Goal: Entertainment & Leisure: Consume media (video, audio)

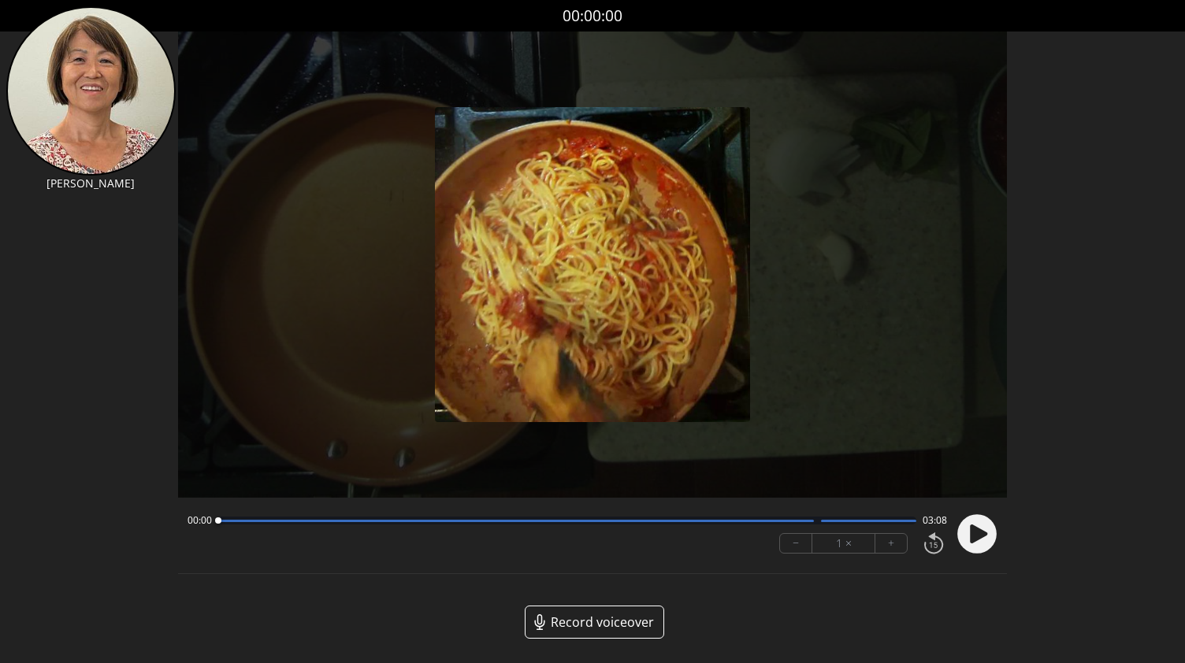
click at [980, 544] on circle at bounding box center [976, 533] width 39 height 39
click at [721, 523] on div at bounding box center [567, 521] width 699 height 8
click at [741, 525] on div "02:16 00:51" at bounding box center [567, 520] width 760 height 13
click at [811, 521] on div at bounding box center [516, 521] width 596 height 2
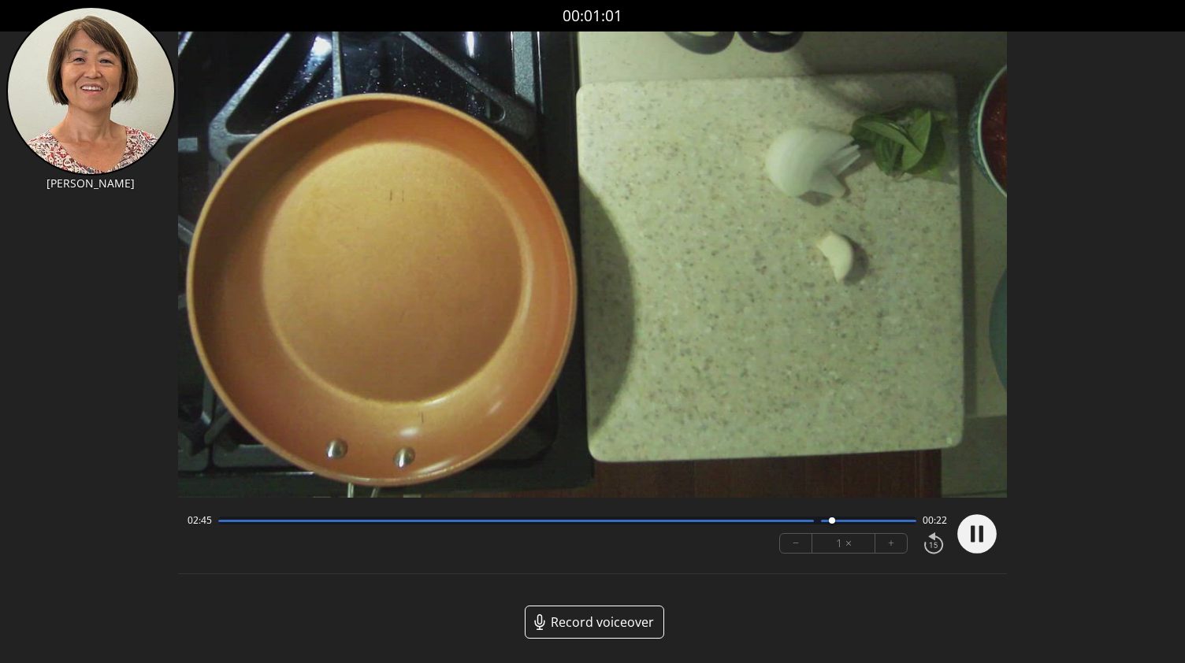
click at [847, 522] on div at bounding box center [567, 521] width 699 height 8
click at [870, 520] on div at bounding box center [868, 521] width 95 height 2
click at [818, 521] on div at bounding box center [567, 521] width 699 height 8
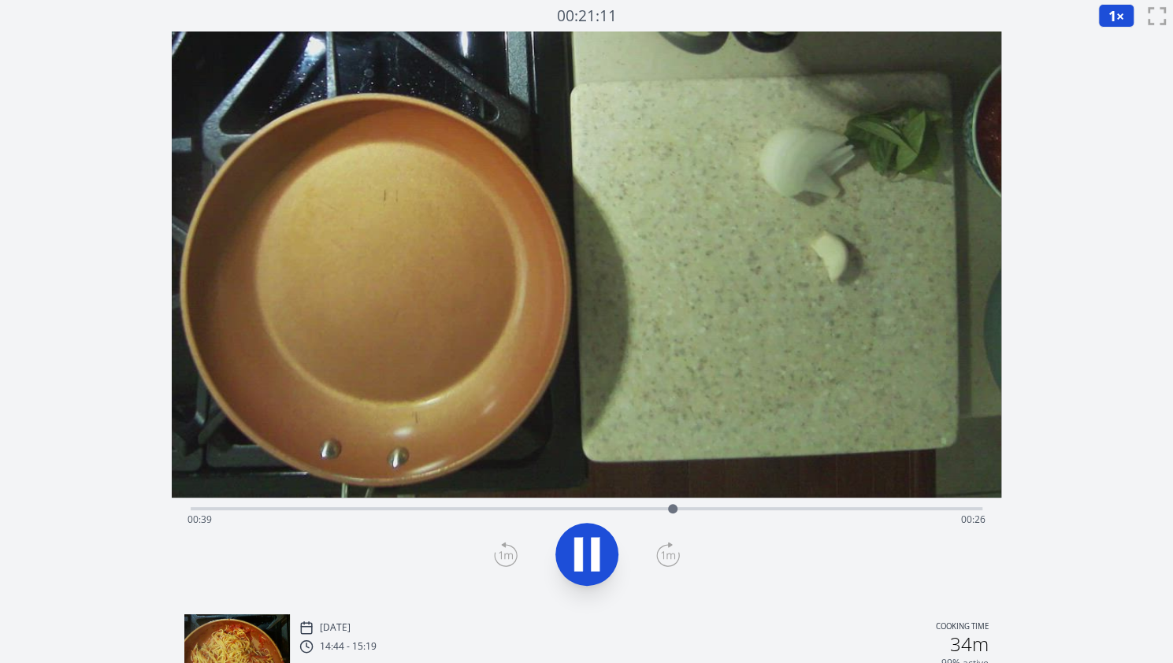
click at [619, 505] on div "Time elapsed: 00:39 Time remaining: 00:26" at bounding box center [587, 507] width 792 height 19
click at [588, 507] on div "Time elapsed: 00:36 Time remaining: 00:29" at bounding box center [586, 519] width 798 height 25
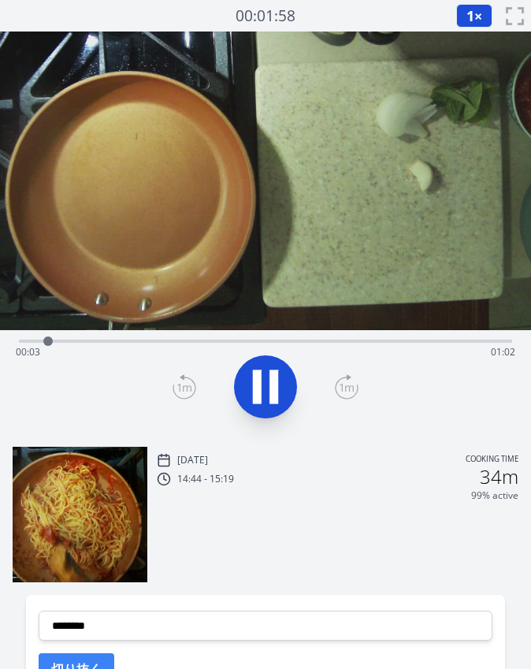
click at [176, 336] on div "Time elapsed: 00:03 Time remaining: 01:02" at bounding box center [265, 339] width 493 height 19
click at [214, 332] on div "Time elapsed: 00:22 Time remaining: 00:44" at bounding box center [265, 339] width 493 height 19
click at [299, 332] on div "Time elapsed: 00:27 Time remaining: 00:39" at bounding box center [265, 339] width 493 height 19
click at [432, 343] on div "Time elapsed: 00:40 Time remaining: 00:26" at bounding box center [265, 352] width 499 height 25
click at [416, 340] on div "Time elapsed: 00:56 Time remaining: 00:10" at bounding box center [265, 352] width 499 height 25
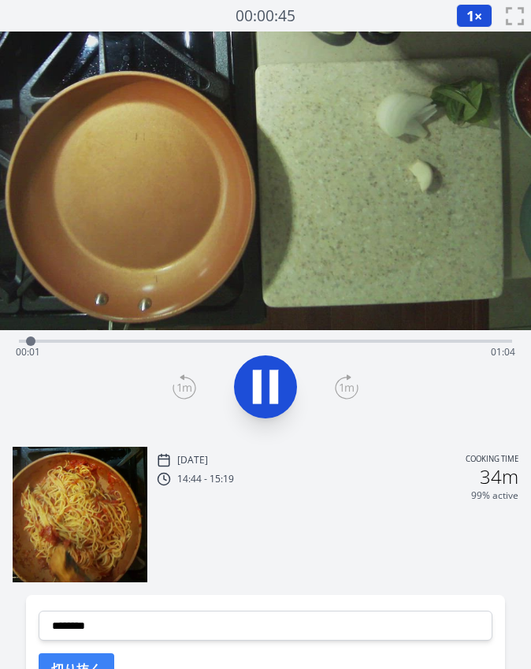
click at [341, 340] on div "Time elapsed: 00:01 Time remaining: 01:04" at bounding box center [265, 352] width 499 height 25
click at [383, 339] on div "Time elapsed: 00:43 Time remaining: 00:22" at bounding box center [265, 339] width 493 height 19
click at [408, 337] on div "Time elapsed: 00:49 Time remaining: 00:17" at bounding box center [265, 339] width 493 height 19
click at [430, 340] on div "Time elapsed: 00:52 Time remaining: 00:14" at bounding box center [265, 352] width 499 height 25
click at [458, 336] on div "Time elapsed: 00:55 Time remaining: 00:11" at bounding box center [265, 339] width 493 height 19
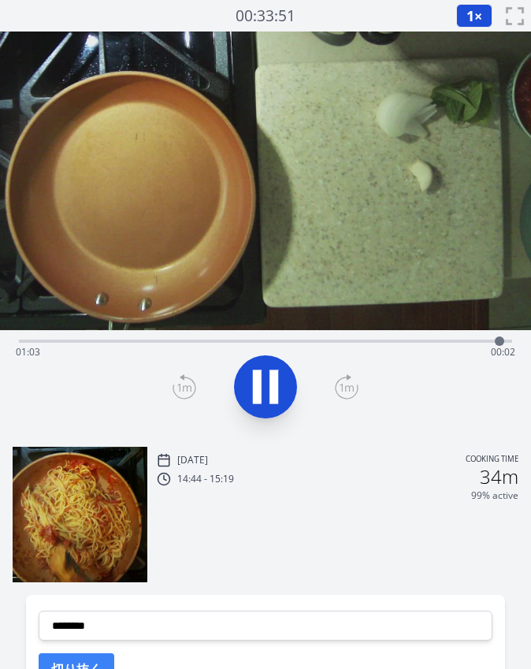
click at [258, 378] on icon at bounding box center [257, 387] width 9 height 34
click at [262, 330] on video at bounding box center [265, 181] width 531 height 299
click at [257, 343] on div "Time elapsed: 01:05 Time remaining: 00:00" at bounding box center [265, 352] width 499 height 25
click at [298, 344] on div "Time elapsed: 00:31 Time remaining: 00:34" at bounding box center [265, 352] width 499 height 25
click at [328, 343] on div "Time elapsed: 00:37 Time remaining: 00:29" at bounding box center [265, 352] width 499 height 25
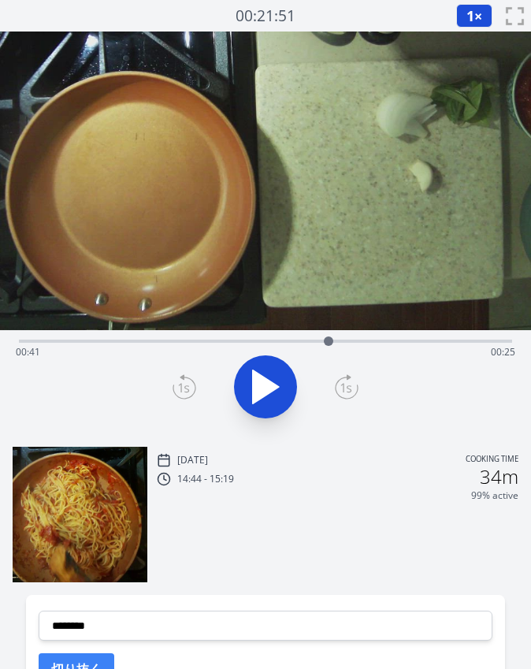
click at [268, 392] on icon at bounding box center [266, 386] width 26 height 33
click at [330, 340] on div "Time elapsed: 00:43 Time remaining: 00:23" at bounding box center [265, 352] width 499 height 25
click at [345, 338] on div "Time elapsed: 00:48 Time remaining: 00:18" at bounding box center [265, 339] width 493 height 19
click at [328, 338] on div "Time elapsed: 00:44 Time remaining: 00:21" at bounding box center [265, 339] width 493 height 19
click at [329, 340] on div "Time elapsed: 00:44 Time remaining: 00:21" at bounding box center [265, 352] width 499 height 25
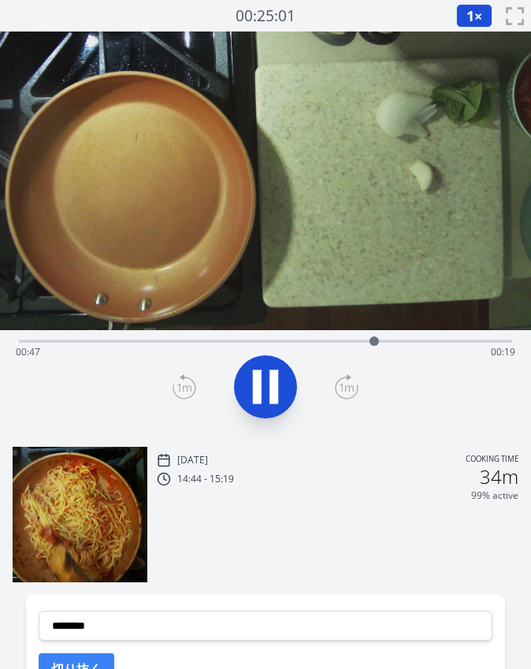
click at [274, 403] on icon at bounding box center [273, 387] width 9 height 34
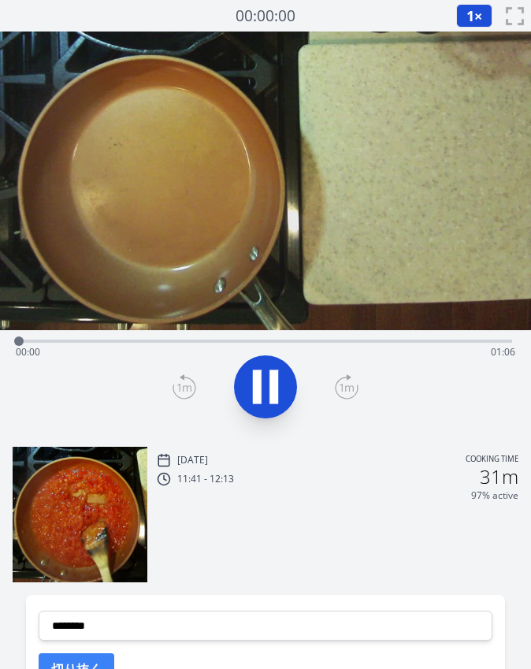
click at [125, 344] on div "Time elapsed: 00:00 Time remaining: 01:06" at bounding box center [265, 352] width 499 height 25
click at [230, 341] on div "Time elapsed: 00:14 Time remaining: 00:52" at bounding box center [265, 352] width 499 height 25
click at [276, 392] on icon at bounding box center [273, 387] width 9 height 34
click at [198, 343] on div "Time elapsed: 00:32 Time remaining: 00:34" at bounding box center [265, 352] width 499 height 25
click at [254, 376] on icon at bounding box center [257, 387] width 9 height 34
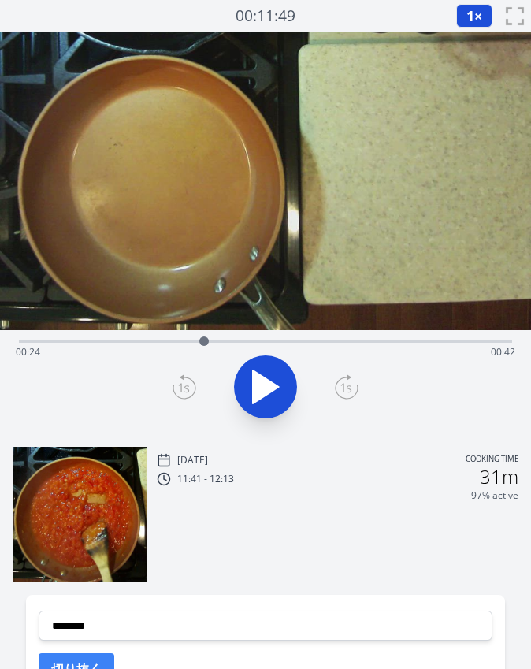
click at [271, 340] on div "Time elapsed: 00:24 Time remaining: 00:42" at bounding box center [265, 352] width 499 height 25
click at [323, 341] on div "Time elapsed: 00:33 Time remaining: 00:33" at bounding box center [265, 352] width 499 height 25
click at [80, 342] on div "Time elapsed: 00:40 Time remaining: 00:26" at bounding box center [265, 352] width 499 height 25
click at [238, 375] on button at bounding box center [265, 386] width 63 height 63
click at [262, 392] on icon at bounding box center [265, 387] width 44 height 44
